Goal: Task Accomplishment & Management: Manage account settings

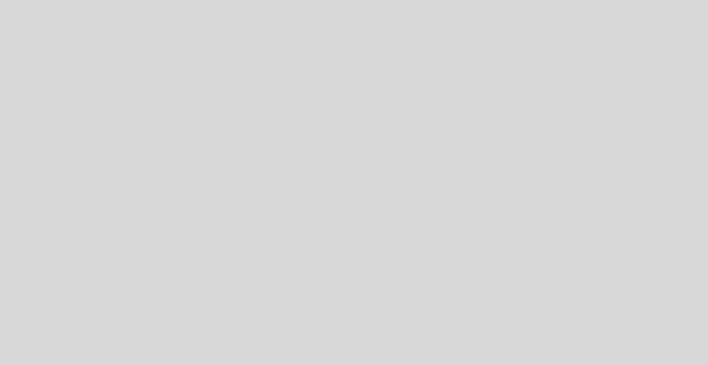
select select "es"
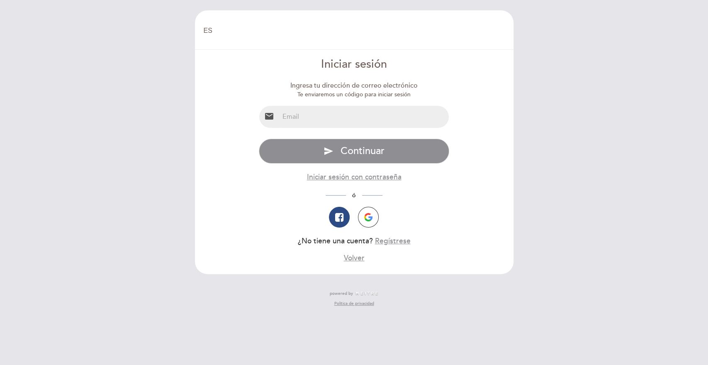
click at [314, 128] on input "email" at bounding box center [364, 117] width 170 height 22
type input "[EMAIL_ADDRESS][DOMAIN_NAME]"
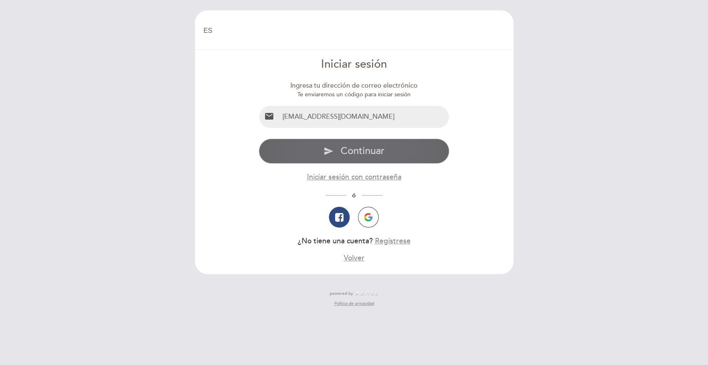
click at [360, 157] on span "Continuar" at bounding box center [363, 151] width 44 height 12
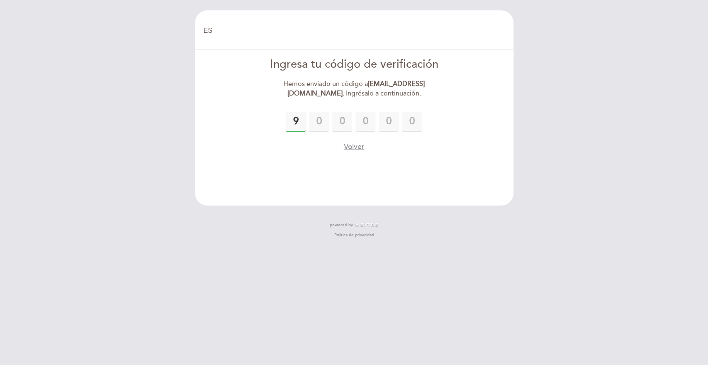
type input "9"
type input "7"
type input "1"
type input "5"
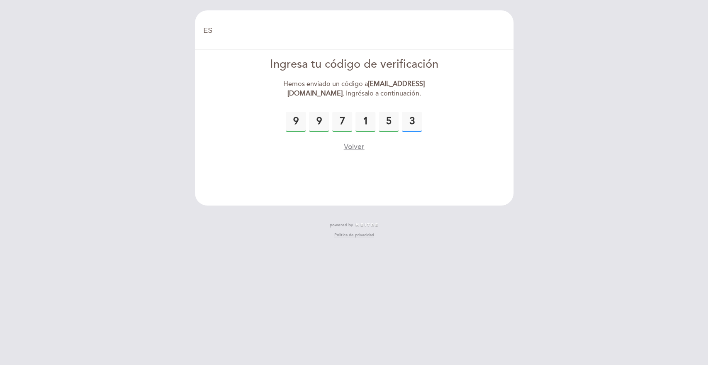
type input "3"
